Goal: Task Accomplishment & Management: Manage account settings

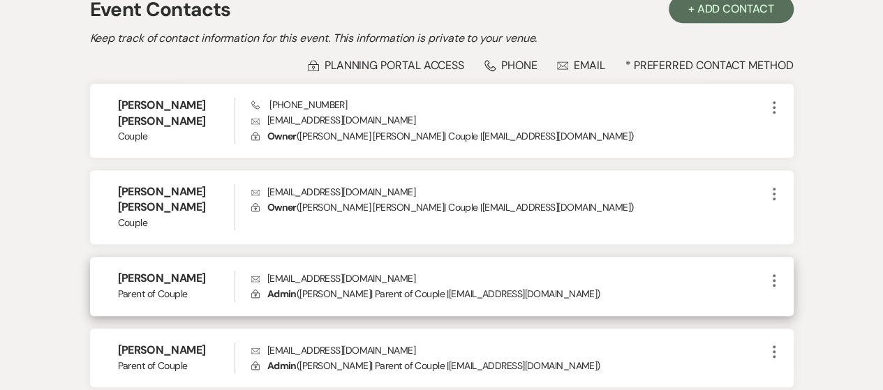
click at [777, 272] on icon "More" at bounding box center [774, 280] width 17 height 17
click at [787, 302] on use "button" at bounding box center [788, 307] width 10 height 10
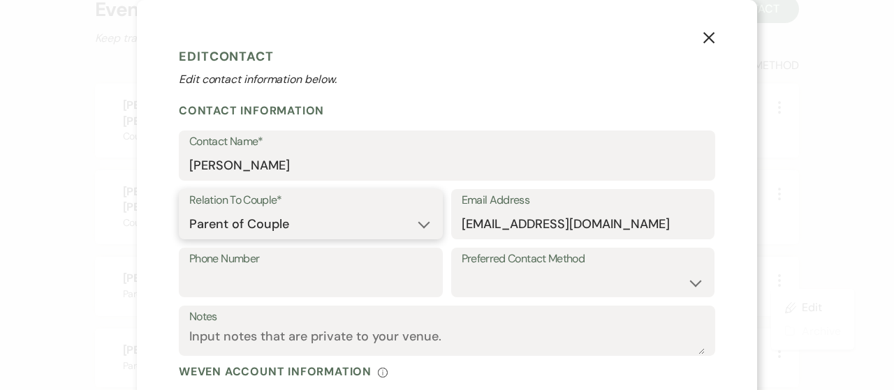
click at [403, 224] on select "Couple Planner Parent of Couple Family Member Friend Other" at bounding box center [310, 224] width 243 height 27
select select "6"
click at [189, 211] on select "Couple Planner Parent of Couple Family Member Friend Other" at bounding box center [310, 224] width 243 height 27
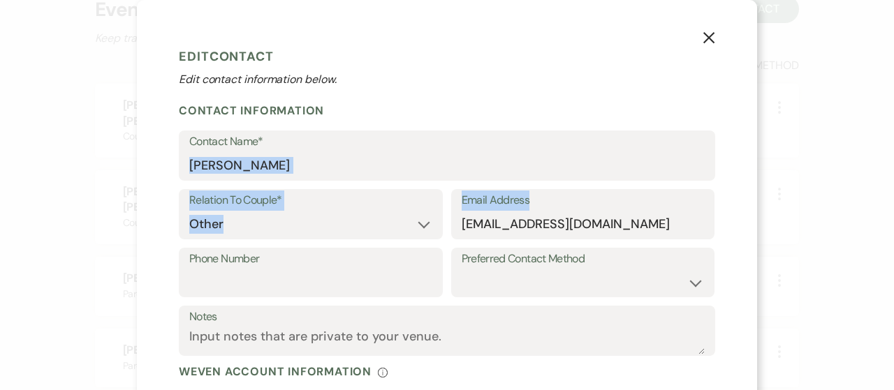
drag, startPoint x: 872, startPoint y: 156, endPoint x: 886, endPoint y: 226, distance: 71.2
click at [883, 226] on div "X Edit Contact Edit contact information below. Contact Information Contact Name…" at bounding box center [447, 195] width 894 height 390
click at [845, 197] on div "X Edit Contact Edit contact information below. Contact Information Contact Name…" at bounding box center [447, 195] width 894 height 390
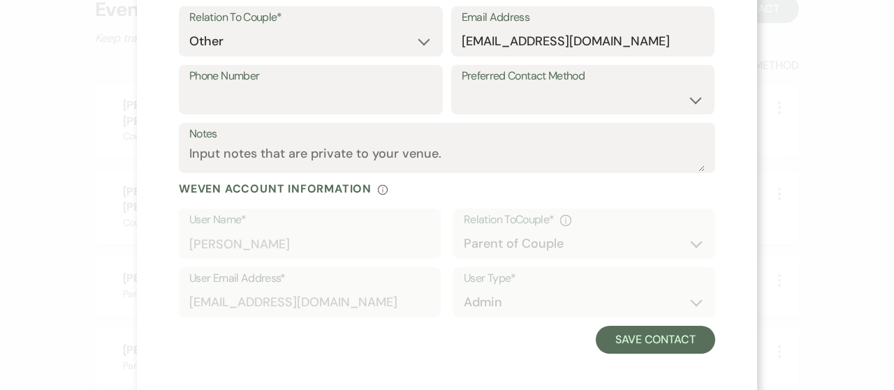
scroll to position [187, 0]
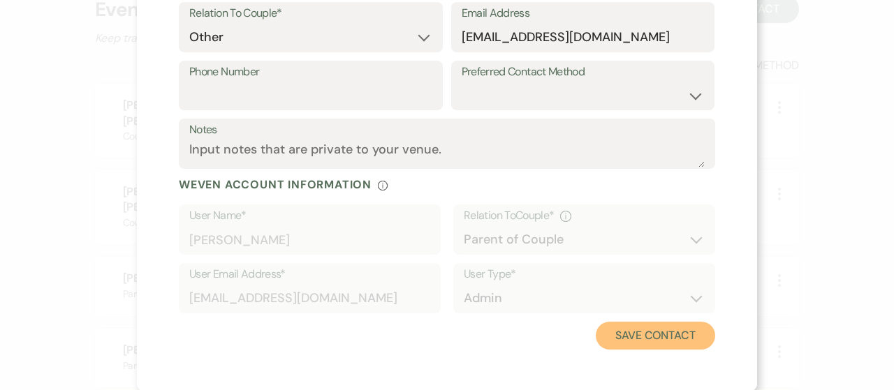
click at [613, 348] on button "Save Contact" at bounding box center [655, 336] width 119 height 28
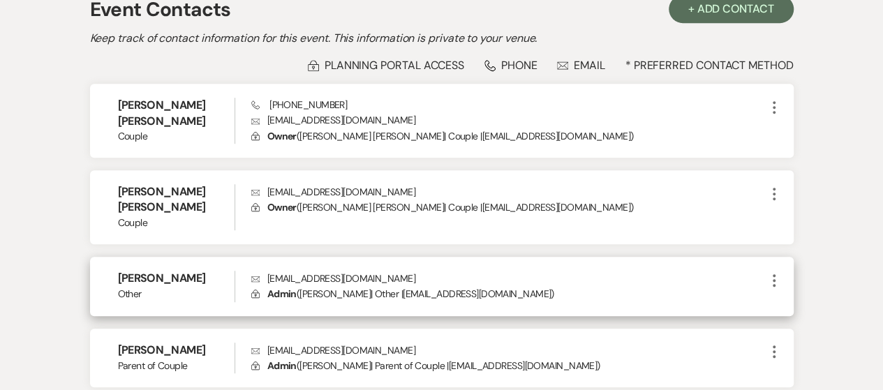
click at [775, 272] on icon "More" at bounding box center [774, 280] width 17 height 17
click at [791, 302] on icon "Pencil" at bounding box center [788, 307] width 11 height 11
select select "6"
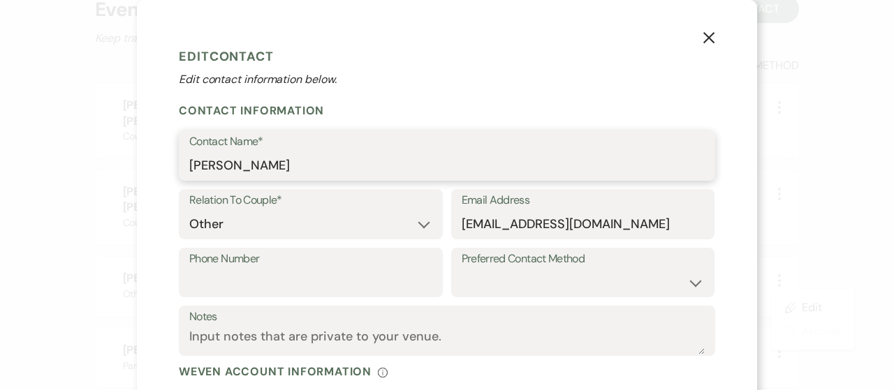
click at [275, 170] on input "[PERSON_NAME]" at bounding box center [446, 165] width 515 height 27
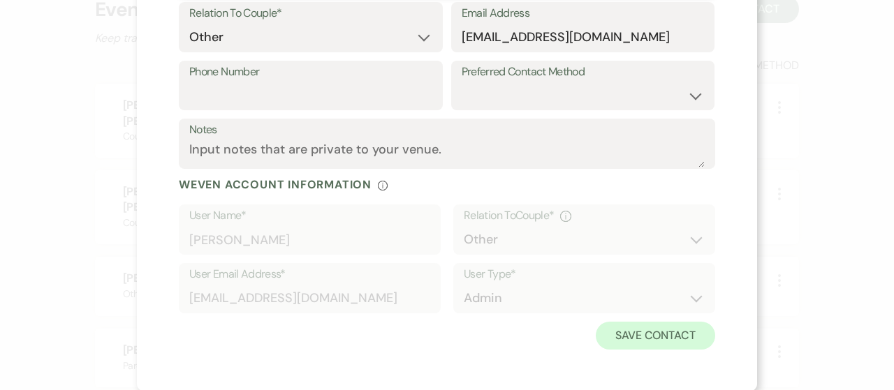
type input "[PERSON_NAME] - VOID"
click at [674, 328] on button "Save Contact" at bounding box center [655, 336] width 119 height 28
